Goal: Task Accomplishment & Management: Use online tool/utility

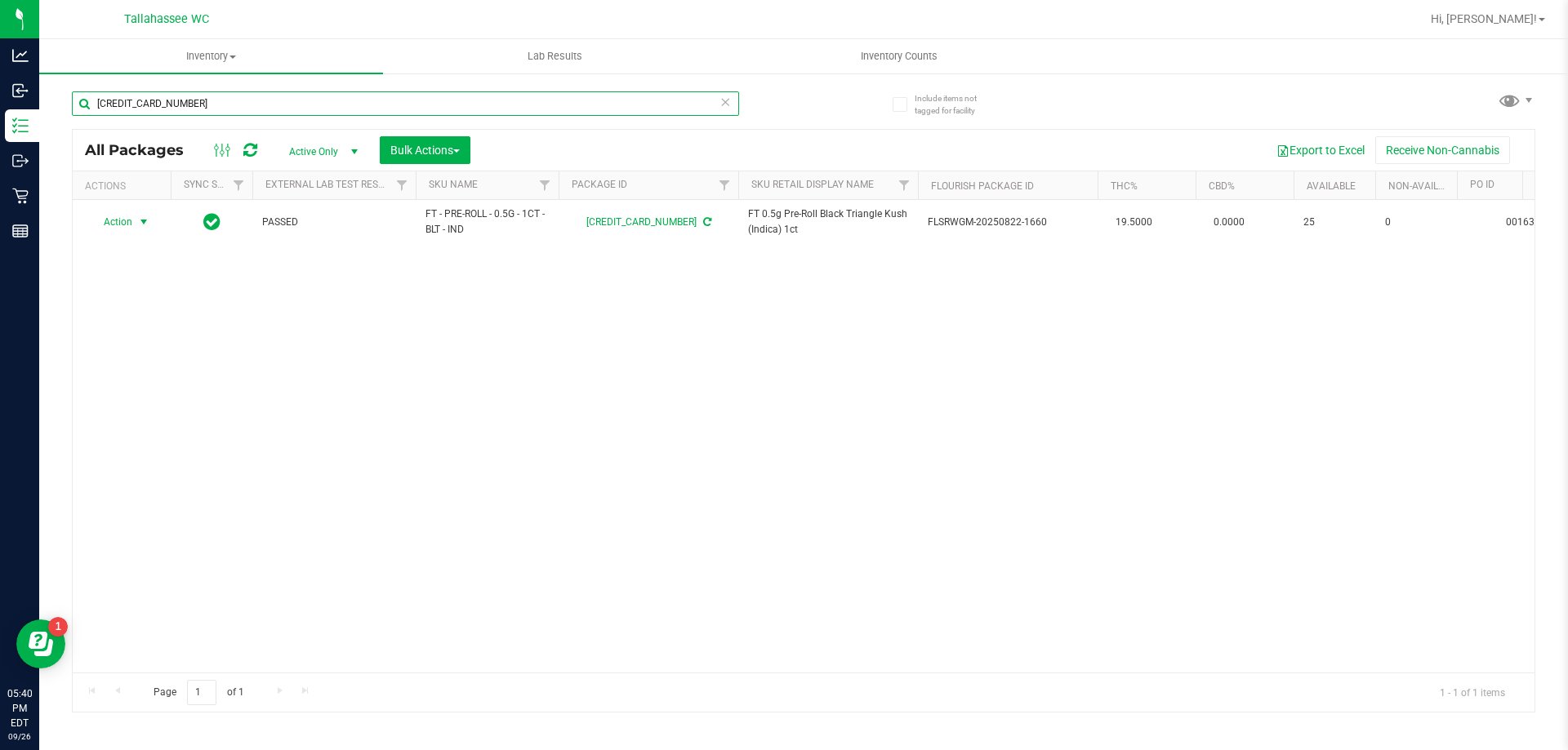
click at [237, 96] on input "[CREDIT_CARD_NUMBER]" at bounding box center [405, 103] width 667 height 25
click at [238, 96] on input "[CREDIT_CARD_NUMBER]" at bounding box center [405, 103] width 667 height 25
type input "ind fso"
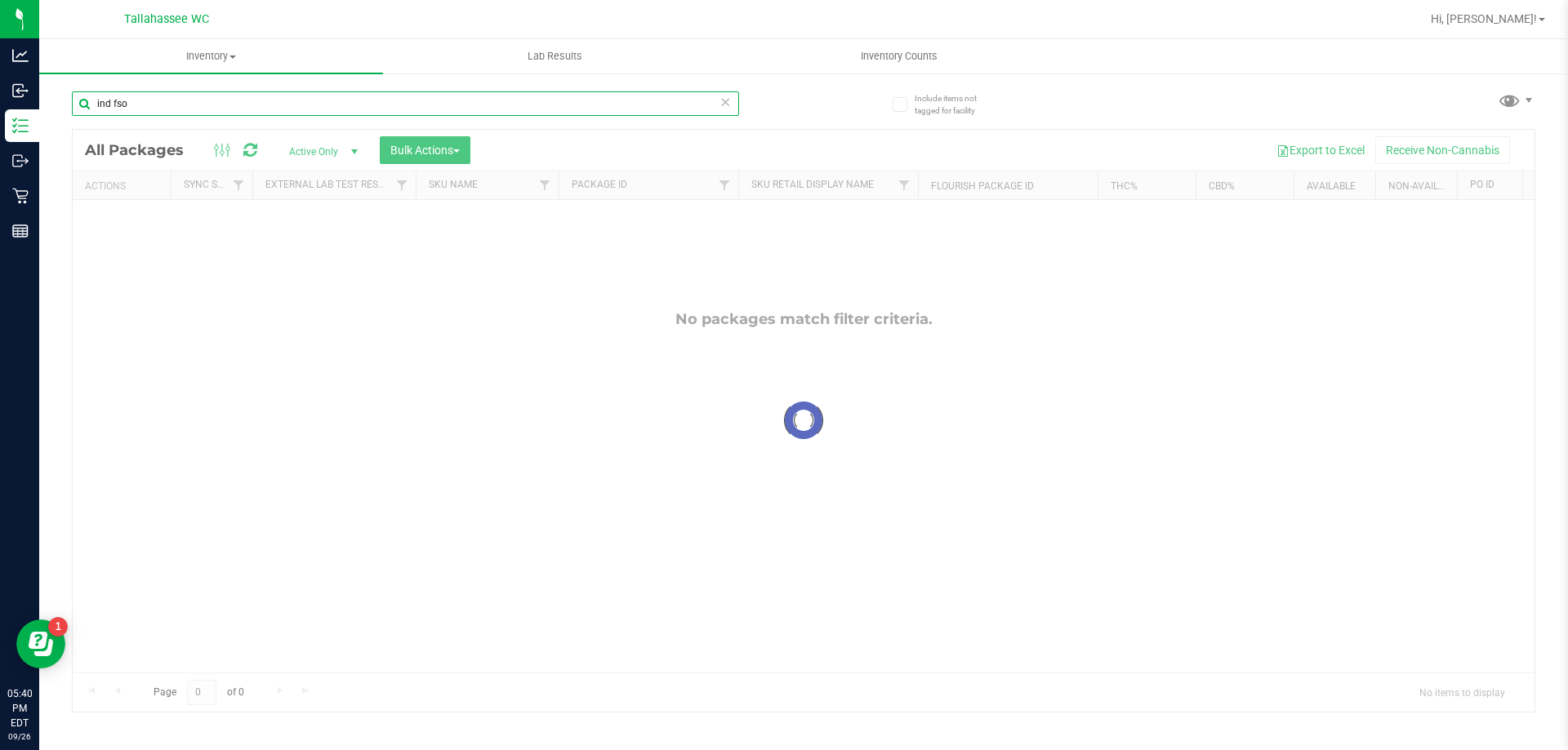
drag, startPoint x: 155, startPoint y: 96, endPoint x: 75, endPoint y: 99, distance: 80.1
click at [75, 97] on input "ind fso" at bounding box center [405, 103] width 667 height 25
type input "6585615674645490"
drag, startPoint x: 211, startPoint y: 106, endPoint x: 81, endPoint y: 105, distance: 130.0
click at [81, 105] on input "6585615674645490" at bounding box center [405, 103] width 667 height 25
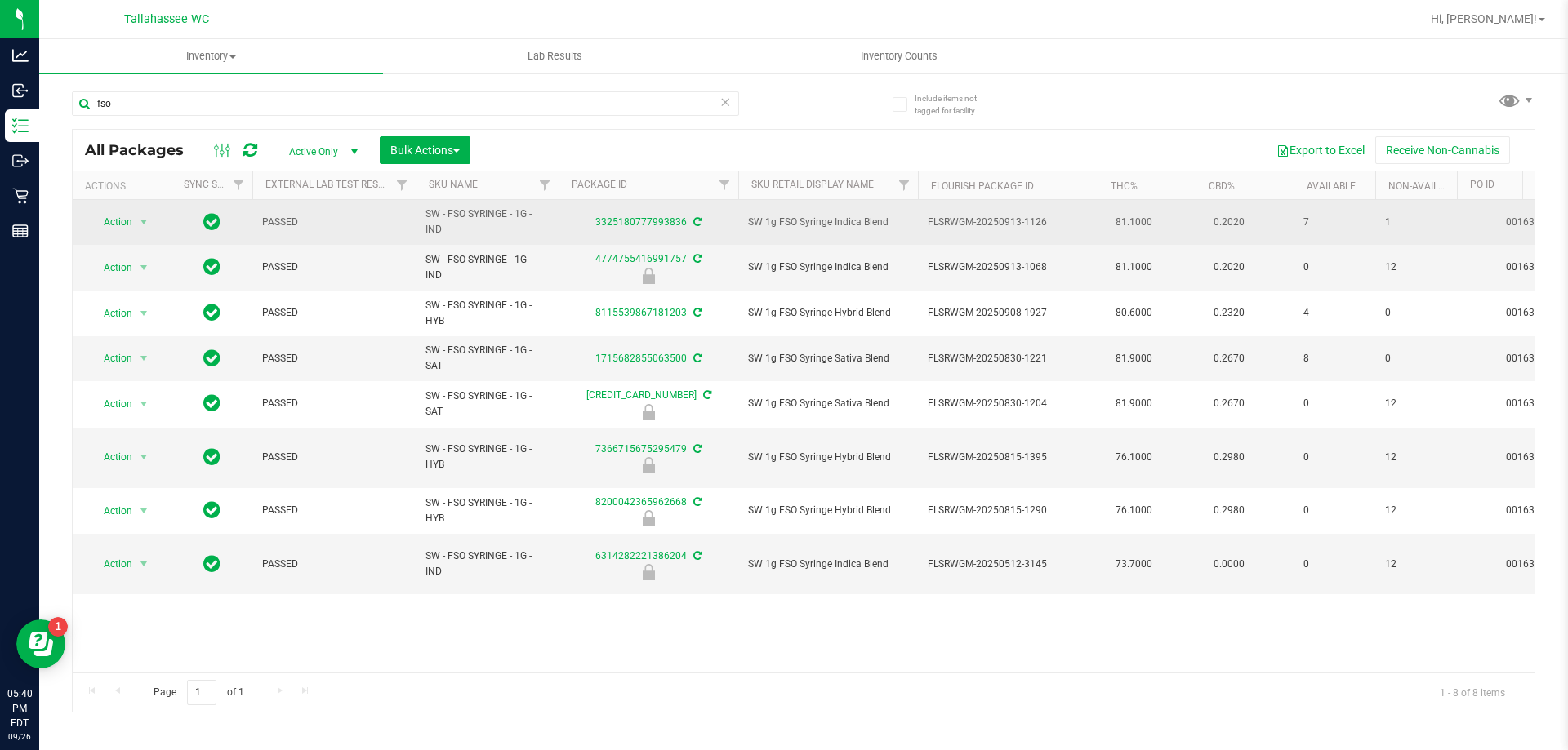
drag, startPoint x: 427, startPoint y: 216, endPoint x: 438, endPoint y: 229, distance: 17.0
click at [440, 229] on span "SW - FSO SYRINGE - 1G - IND" at bounding box center [487, 222] width 123 height 31
copy span "SW - FSO SYRINGE - 1G - IND"
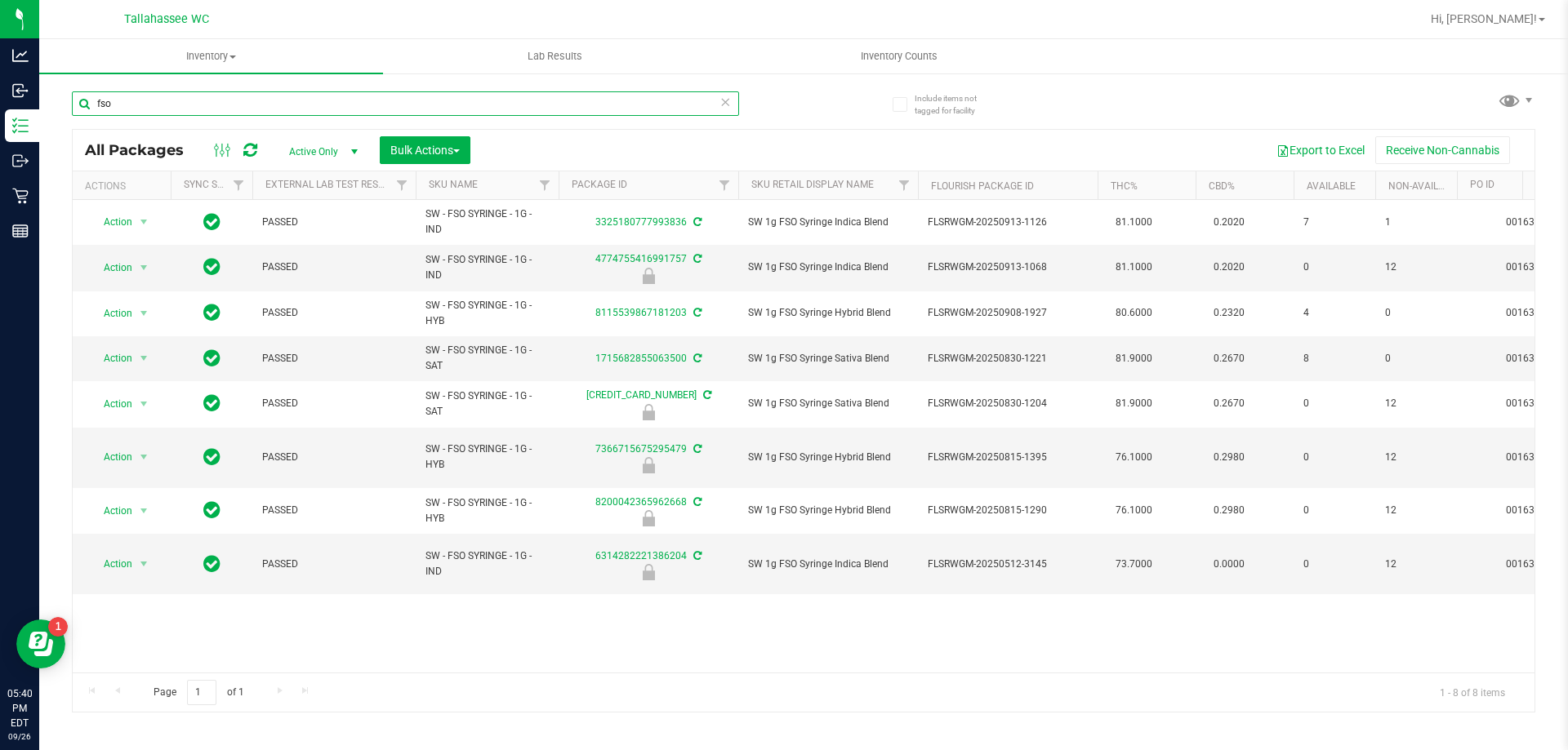
click at [206, 101] on input "fso" at bounding box center [405, 103] width 667 height 25
click at [206, 100] on input "fso" at bounding box center [405, 103] width 667 height 25
paste input "SW - FSO SYRINGE - 1G - IND"
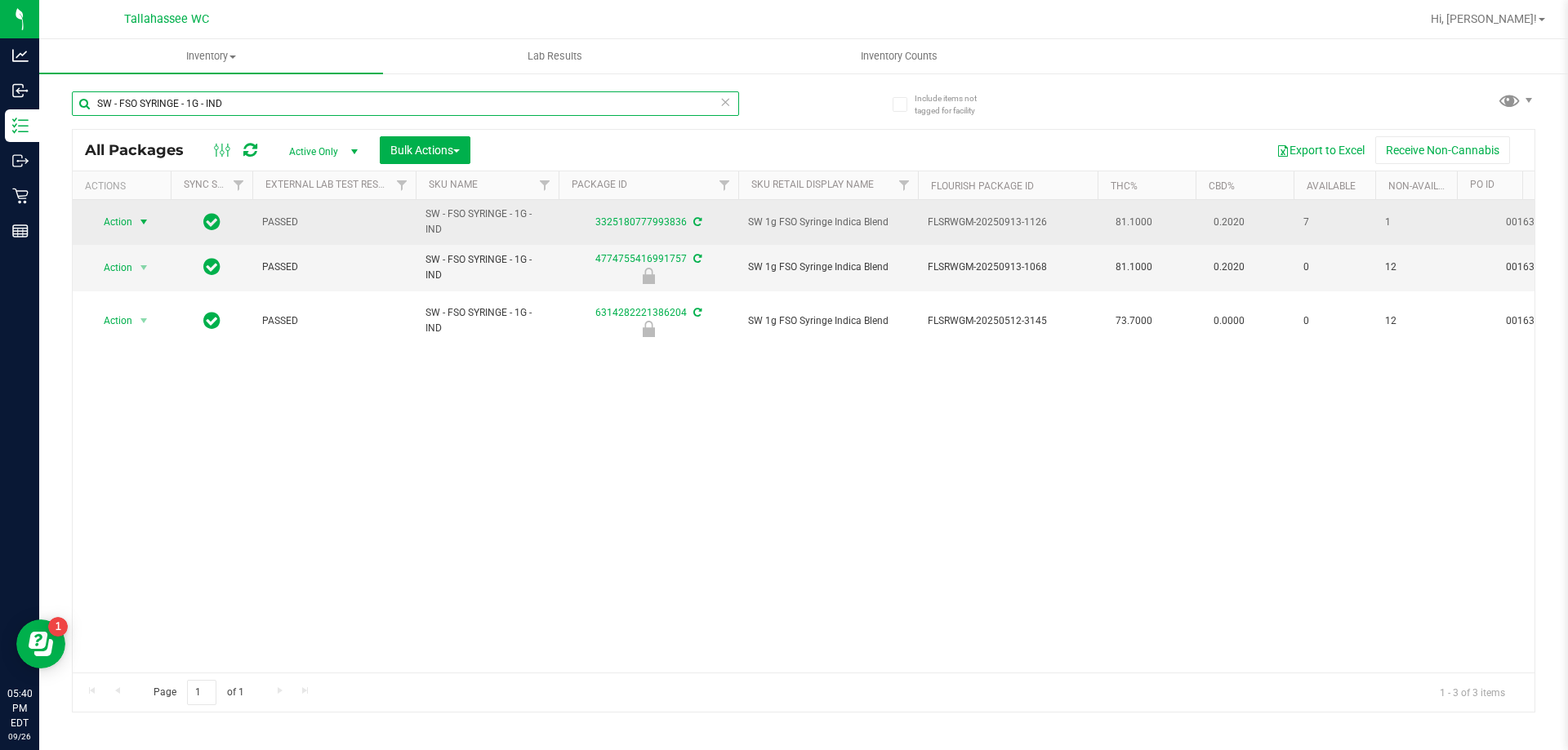
type input "SW - FSO SYRINGE - 1G - IND"
click at [144, 221] on span "select" at bounding box center [143, 222] width 13 height 13
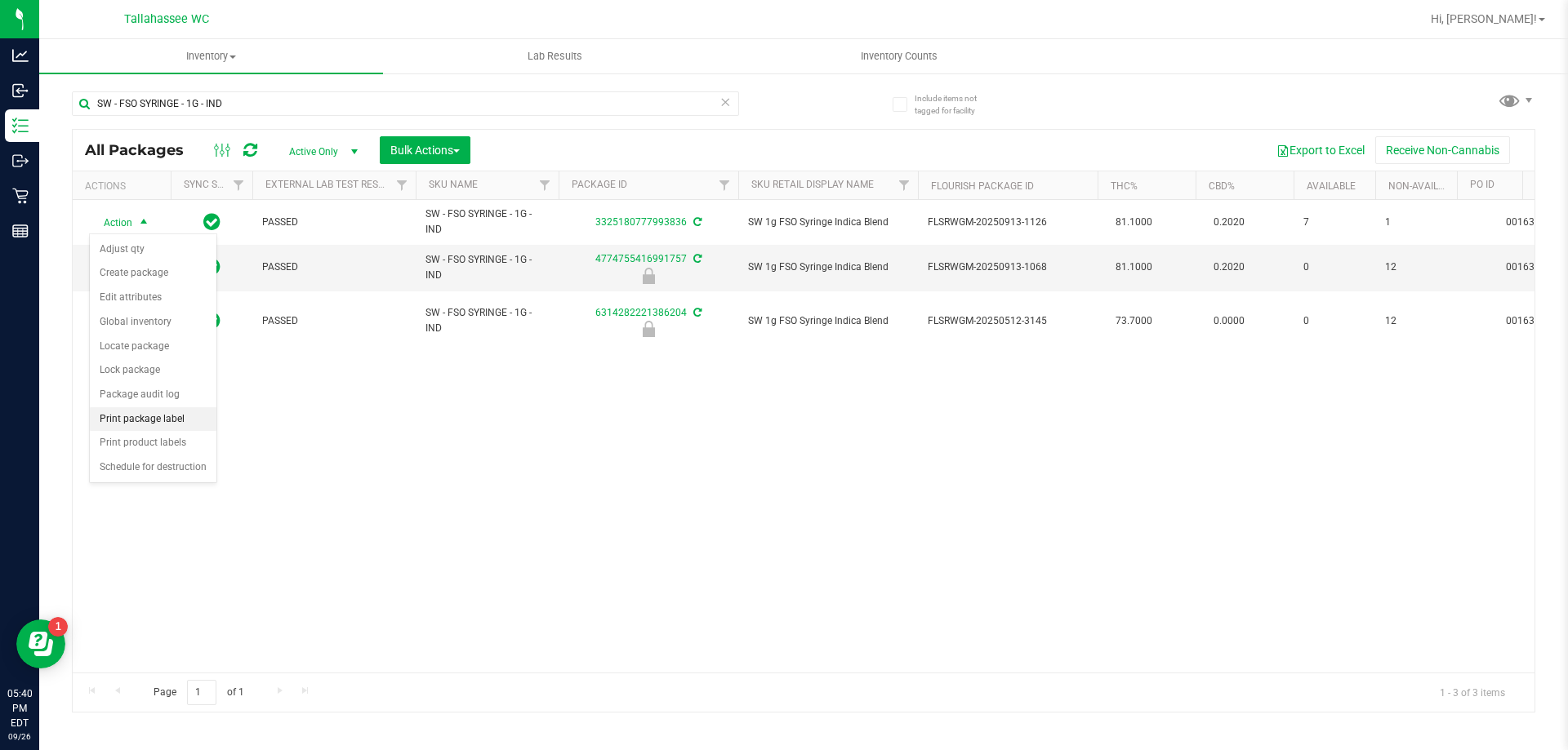
click at [178, 416] on li "Print package label" at bounding box center [153, 419] width 127 height 25
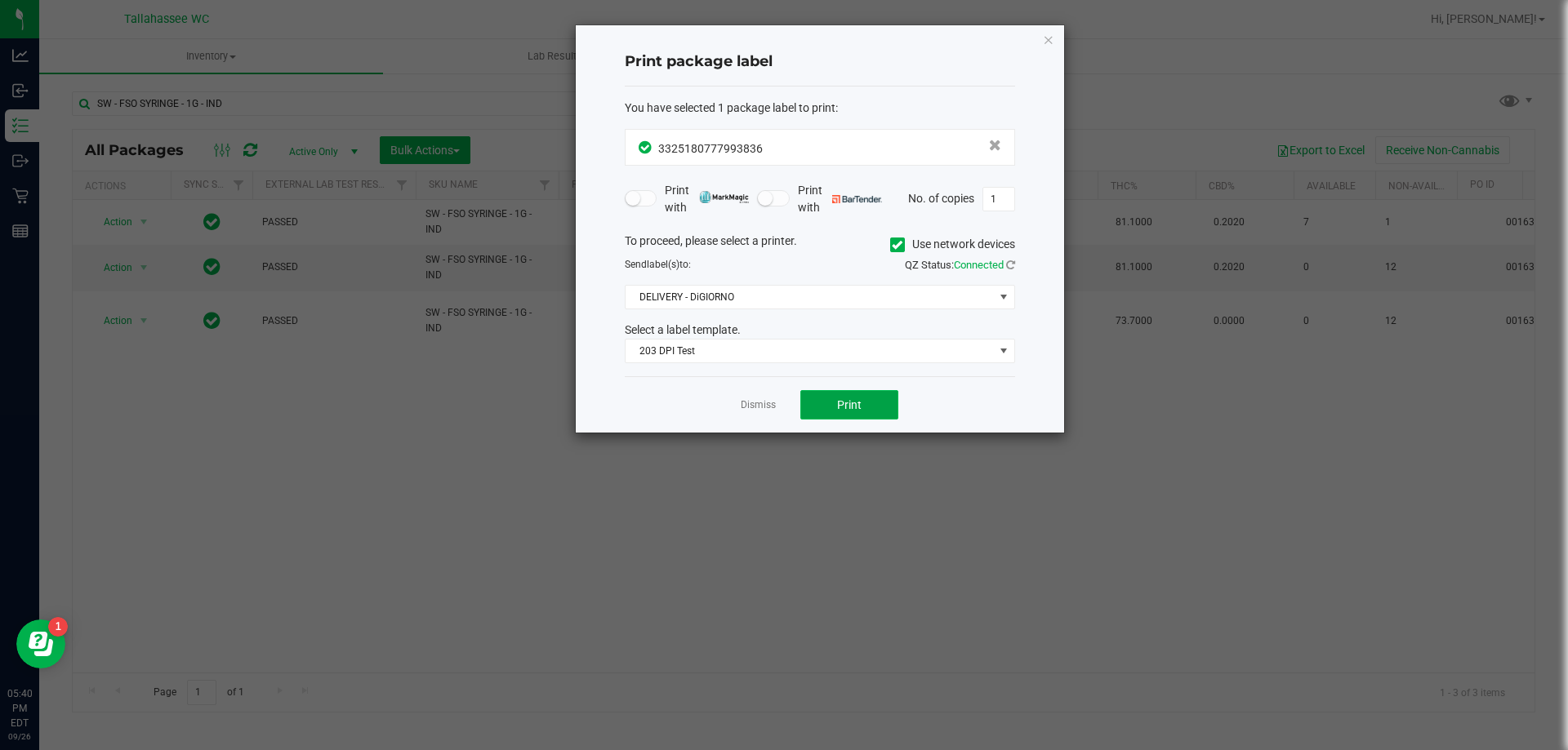
click at [825, 413] on button "Print" at bounding box center [849, 404] width 98 height 30
